Goal: Information Seeking & Learning: Stay updated

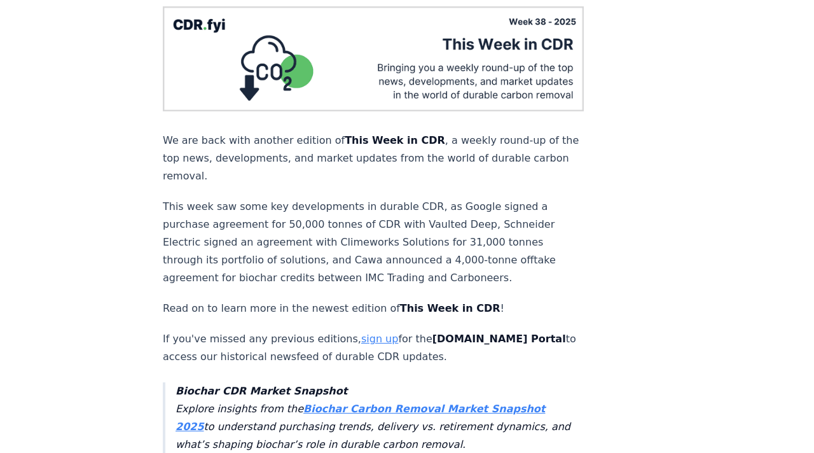
scroll to position [190, 0]
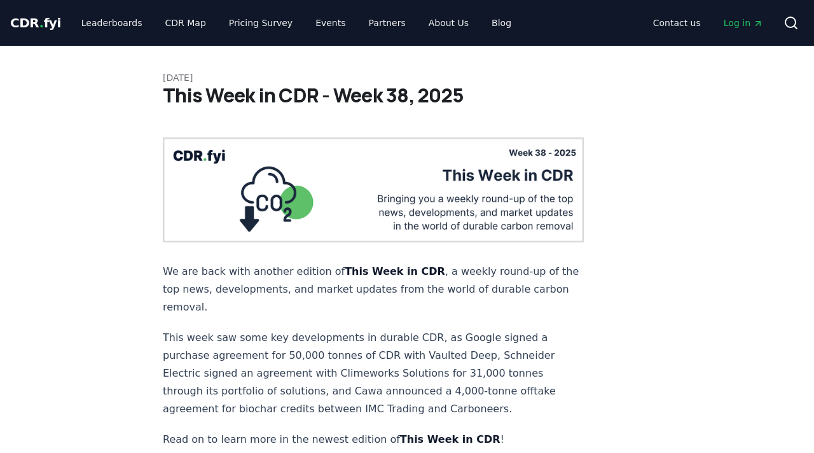
click at [531, 154] on img at bounding box center [373, 189] width 421 height 105
click at [228, 101] on h1 "This Week in CDR - Week 38, 2025" at bounding box center [407, 95] width 489 height 23
click at [198, 78] on p "[DATE]" at bounding box center [407, 77] width 489 height 13
click at [482, 27] on link "Blog" at bounding box center [502, 22] width 40 height 23
